Goal: Information Seeking & Learning: Learn about a topic

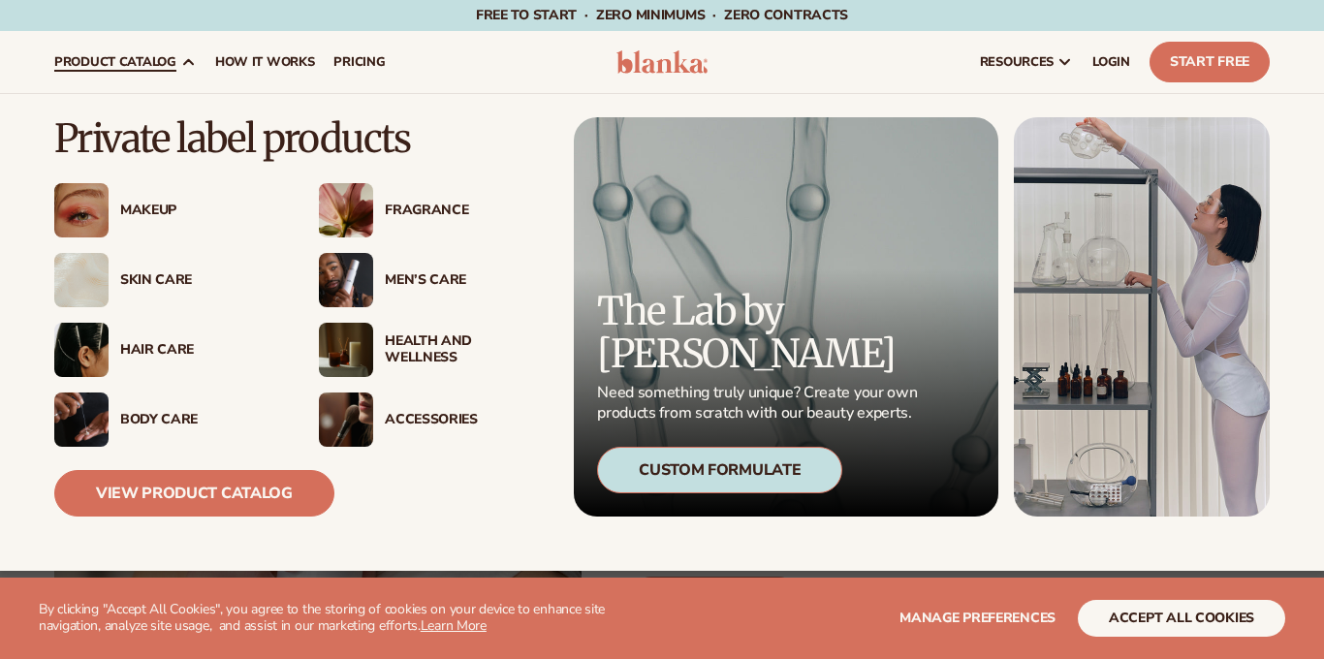
click at [152, 210] on div "Makeup" at bounding box center [200, 211] width 160 height 16
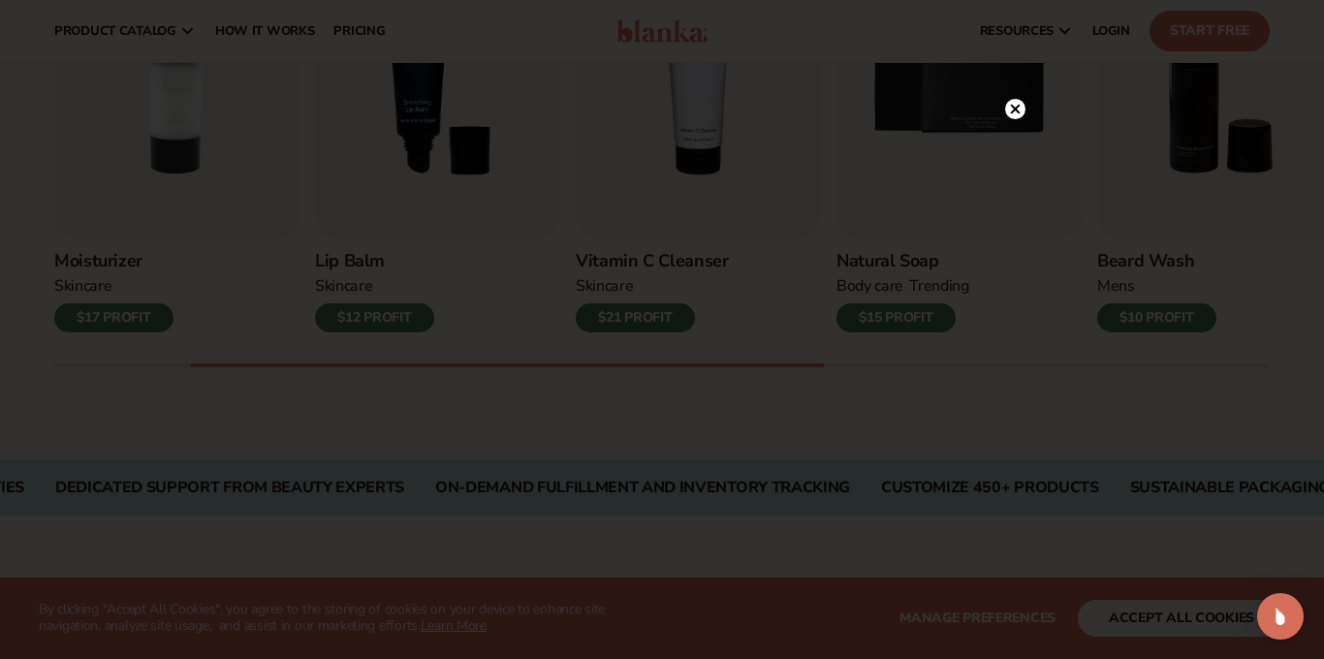
scroll to position [754, 0]
click at [1012, 114] on circle at bounding box center [1015, 109] width 20 height 20
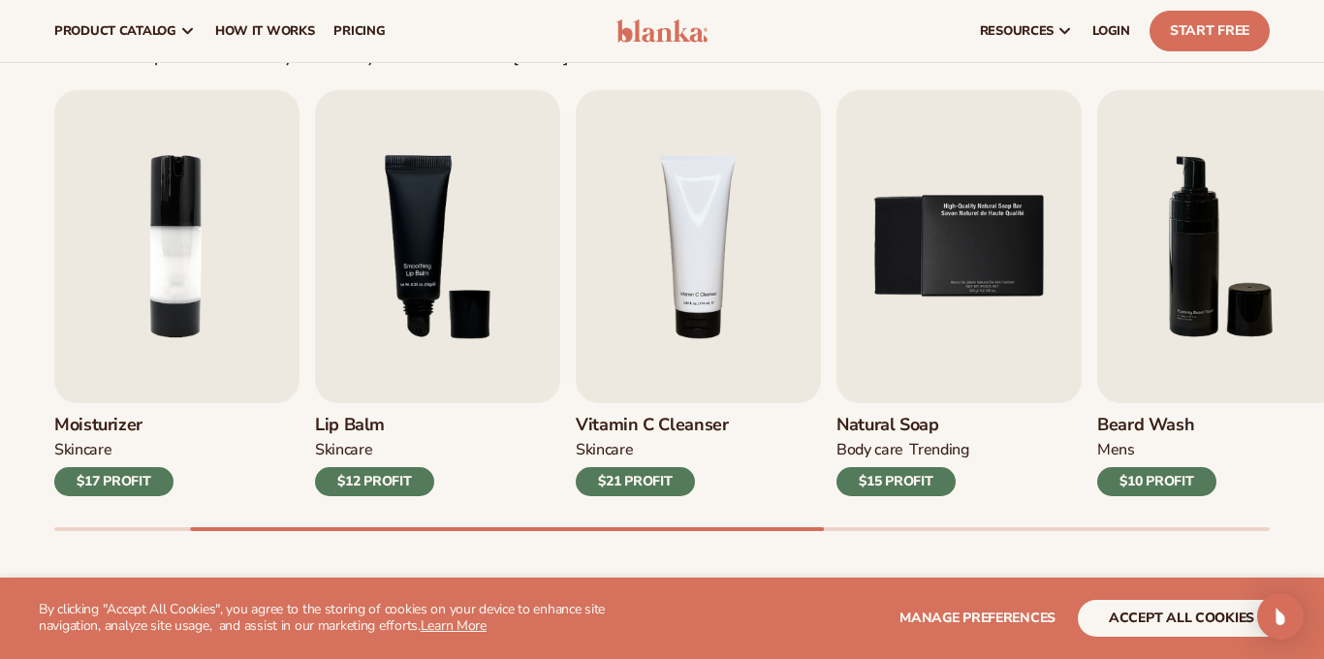
scroll to position [513, 0]
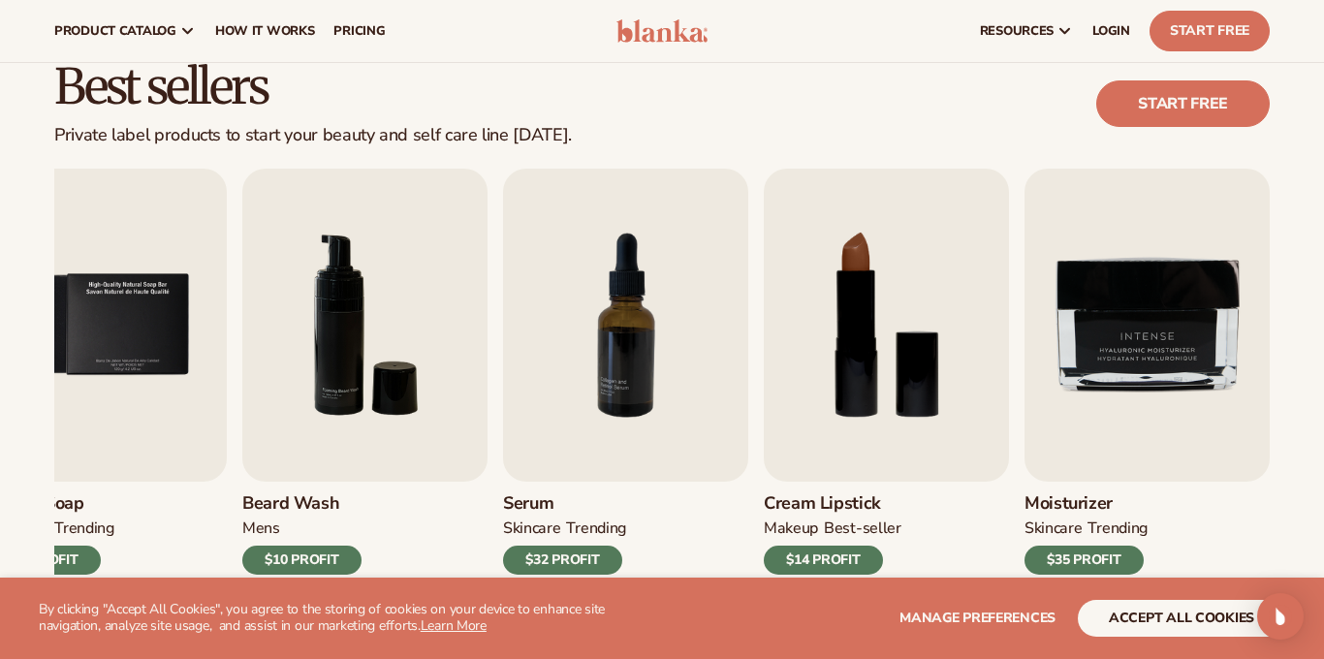
click at [798, 106] on div "Best sellers Private label products to start your beauty and self care line tod…" at bounding box center [662, 103] width 1216 height 83
click at [850, 429] on img "8 / 9" at bounding box center [886, 325] width 245 height 313
click at [813, 566] on div "$14 PROFIT" at bounding box center [823, 560] width 119 height 29
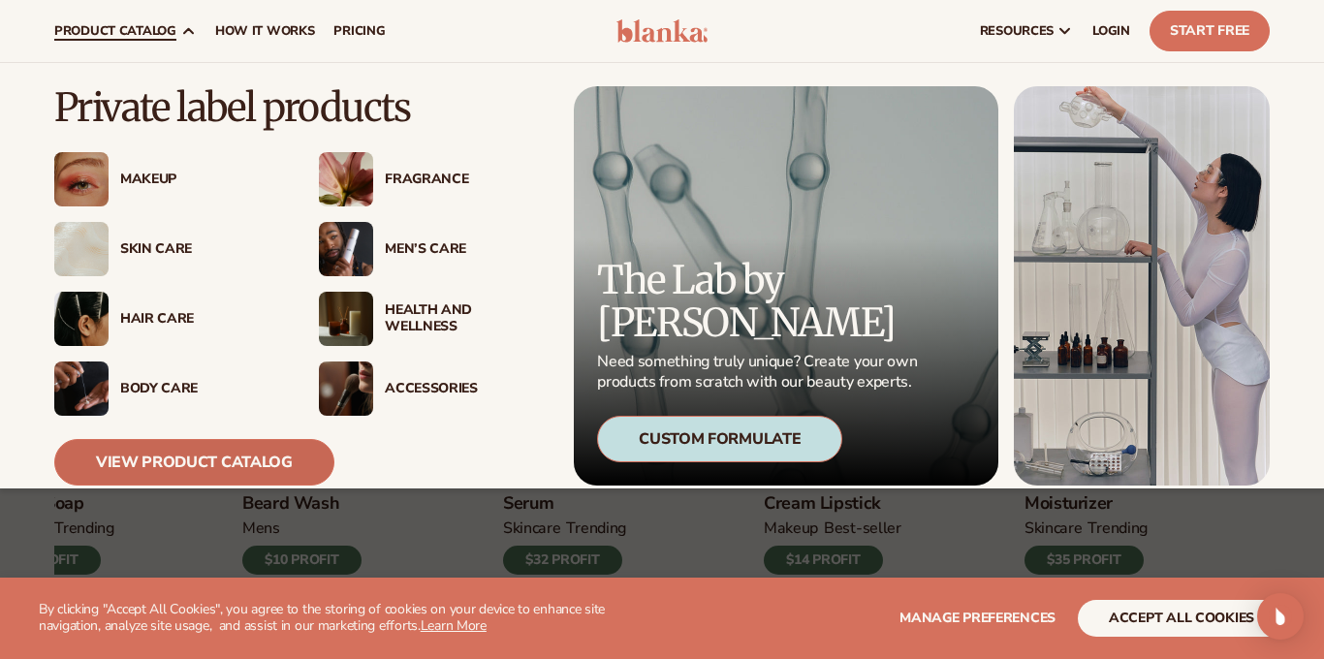
click at [170, 467] on link "View Product Catalog" at bounding box center [194, 462] width 280 height 47
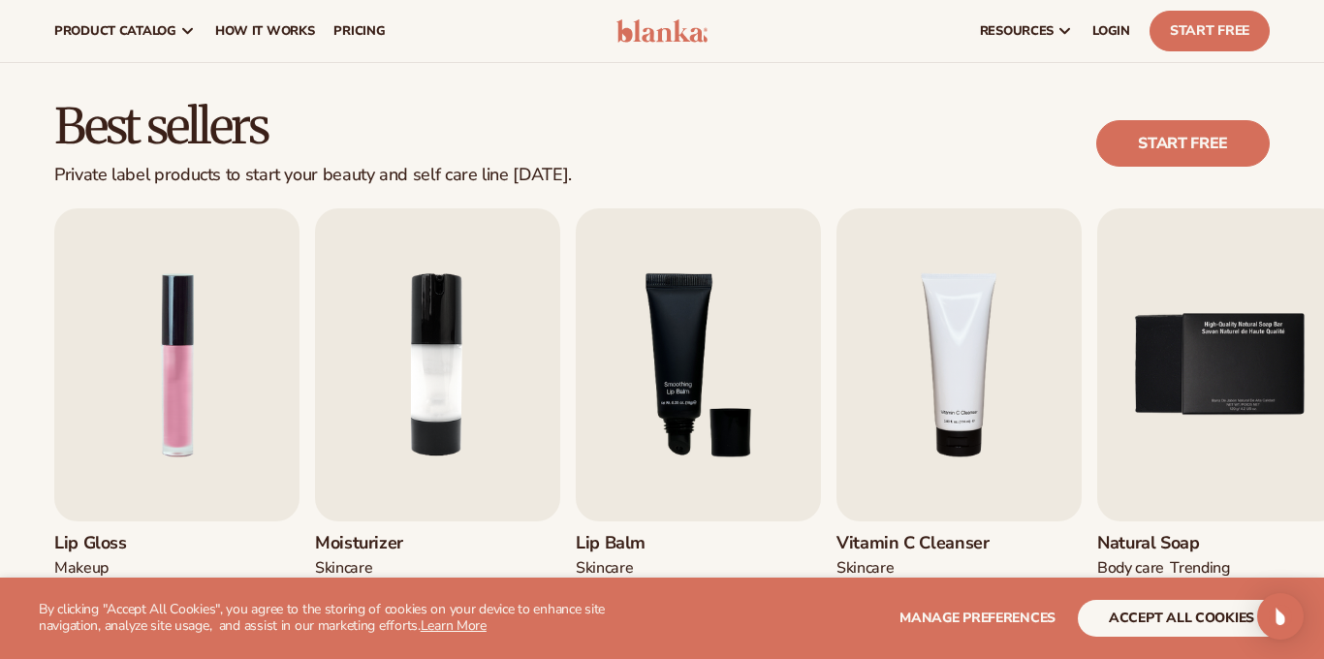
scroll to position [391, 0]
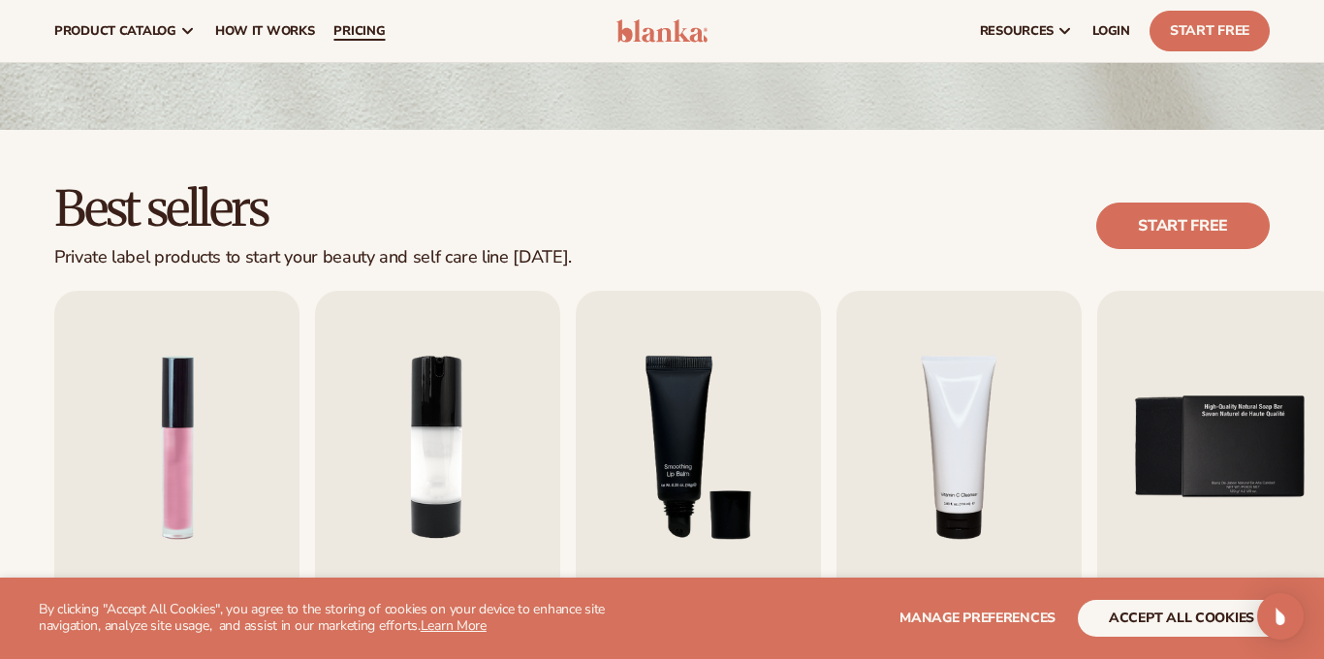
click at [366, 23] on span "pricing" at bounding box center [359, 31] width 51 height 16
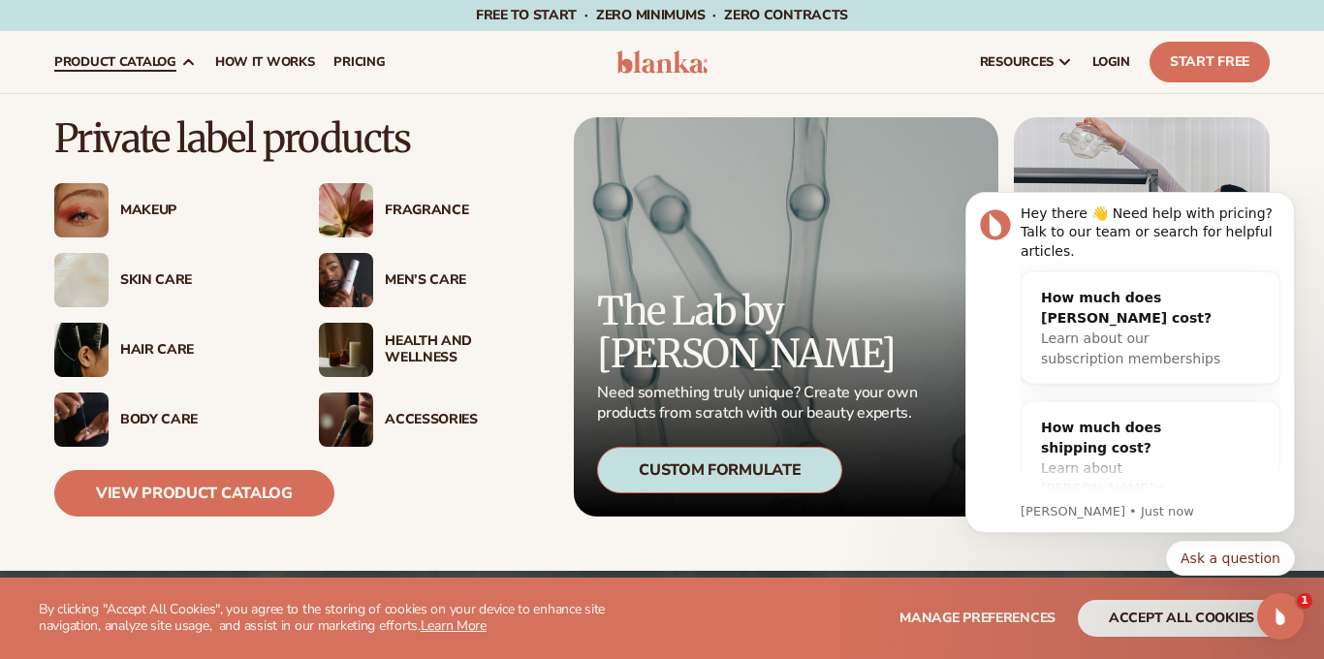
click at [161, 221] on div "Makeup" at bounding box center [167, 210] width 226 height 54
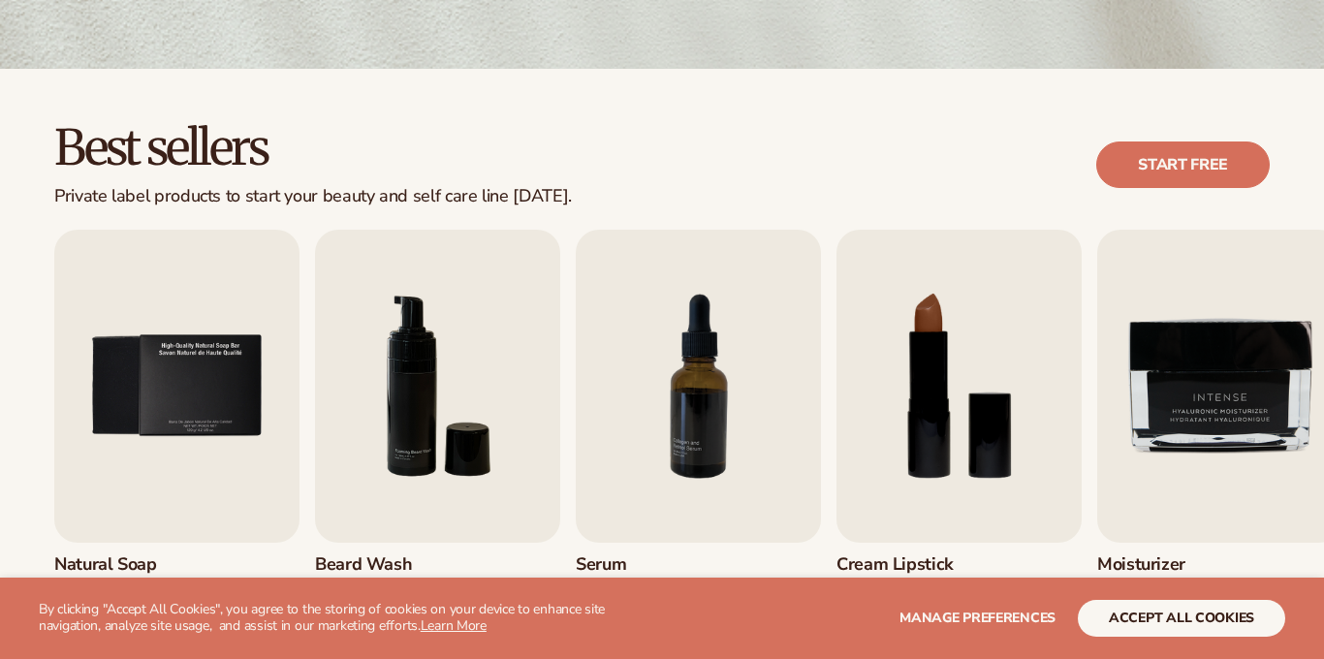
scroll to position [452, 0]
